Goal: Information Seeking & Learning: Learn about a topic

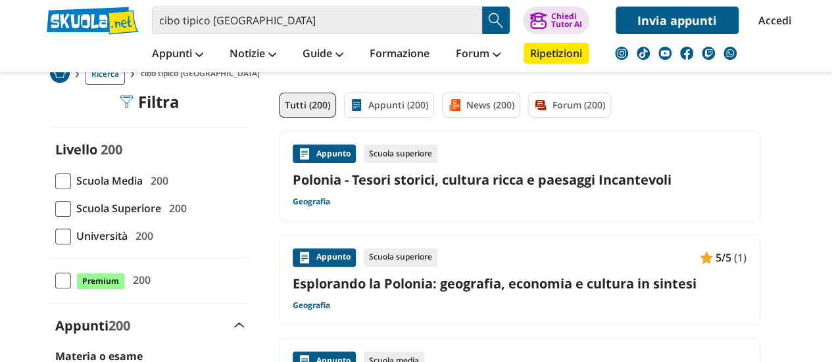
click at [64, 180] on span at bounding box center [63, 182] width 16 height 16
click at [55, 181] on input "Scuola Media 200" at bounding box center [55, 181] width 0 height 0
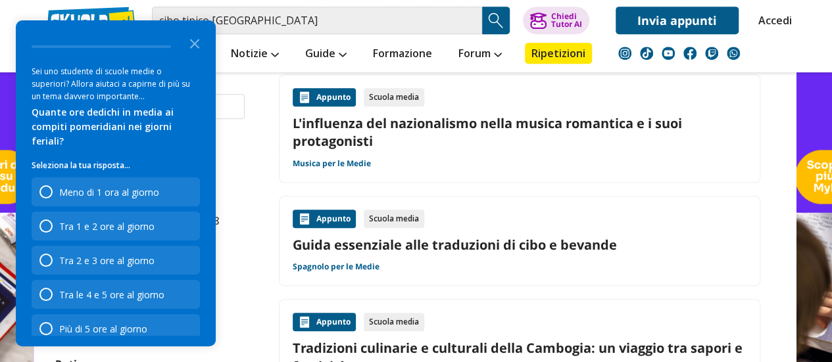
scroll to position [365, 0]
click at [331, 235] on link "Guida essenziale alle traduzioni di cibo e bevande" at bounding box center [520, 244] width 454 height 18
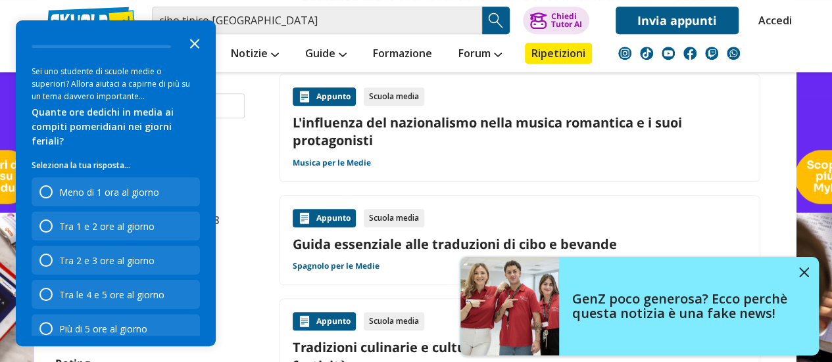
click at [195, 41] on icon "Close the survey" at bounding box center [195, 43] width 26 height 26
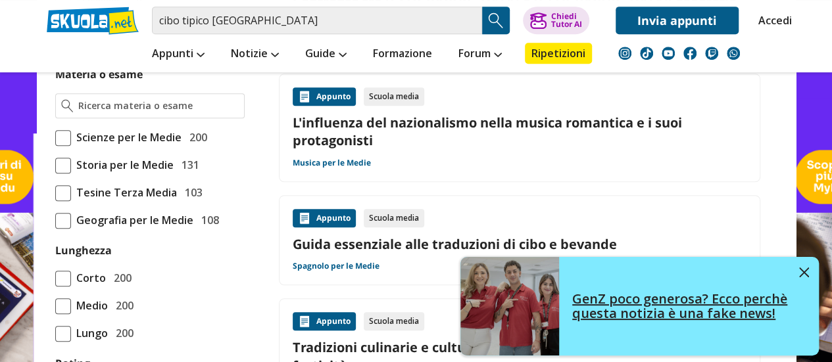
click at [800, 270] on img at bounding box center [804, 273] width 10 height 10
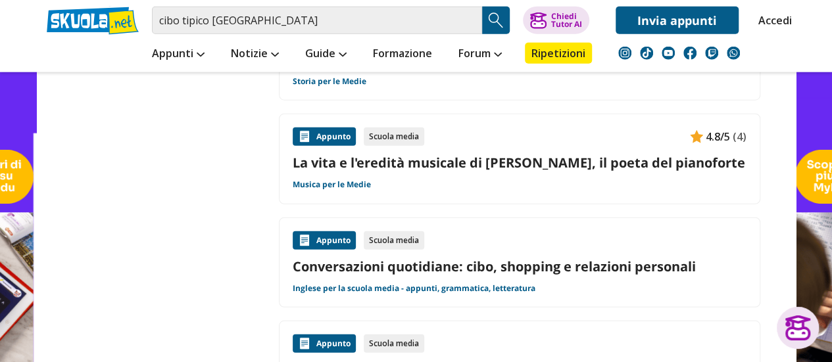
scroll to position [1658, 0]
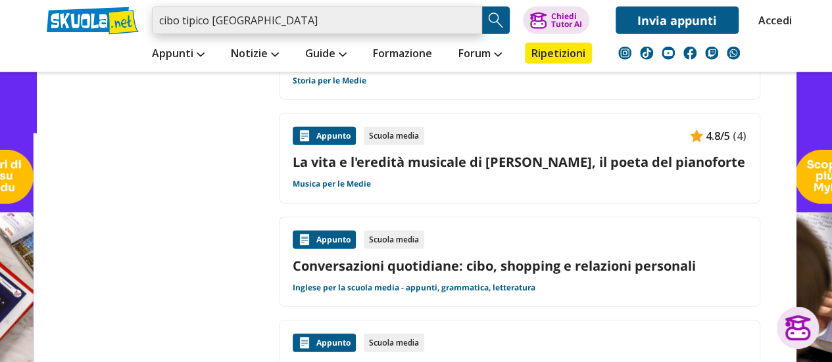
drag, startPoint x: 251, startPoint y: 22, endPoint x: 128, endPoint y: 12, distance: 124.0
click at [128, 12] on div "cibo tipico [GEOGRAPHIC_DATA] Trova un tutor esperto su questo argomento Chiedi…" at bounding box center [416, 17] width 759 height 34
